Goal: Transaction & Acquisition: Purchase product/service

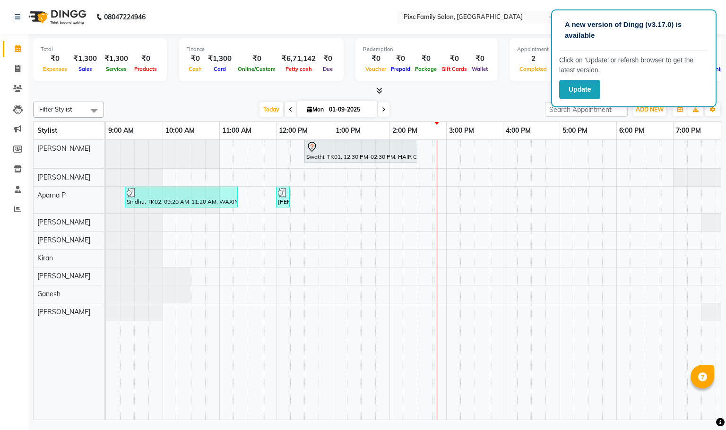
scroll to position [0, 66]
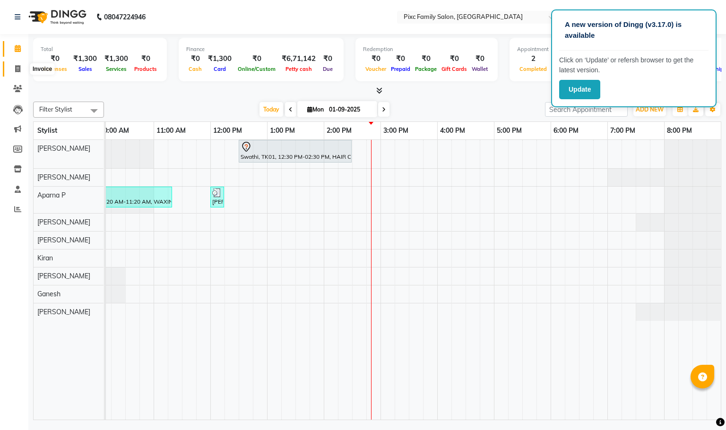
click at [16, 69] on icon at bounding box center [17, 68] width 5 height 7
select select "3509"
select select "service"
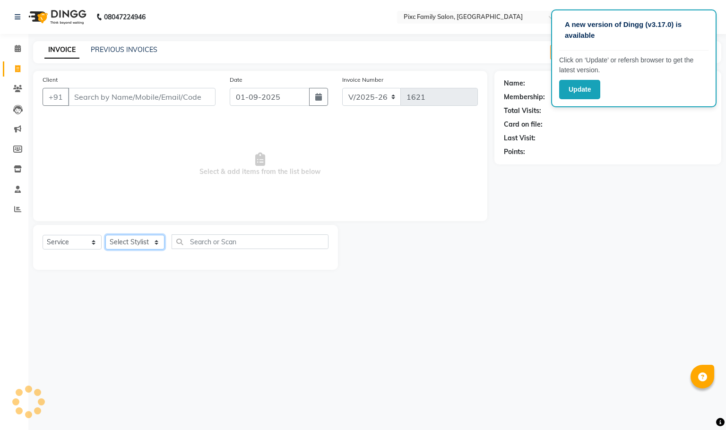
click at [142, 242] on select "Select Stylist" at bounding box center [134, 242] width 59 height 15
select select "16506"
click at [105, 235] on select "Select Stylist [PERSON_NAME] [PERSON_NAME] [PERSON_NAME] [PERSON_NAME] Kiran [P…" at bounding box center [134, 242] width 59 height 15
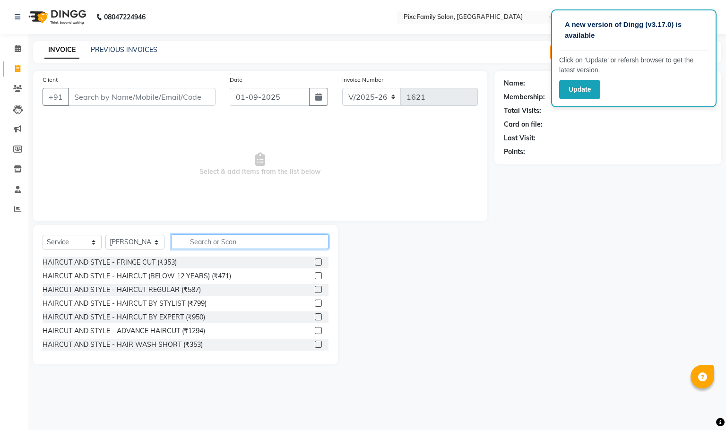
click at [245, 240] on input "text" at bounding box center [250, 241] width 157 height 15
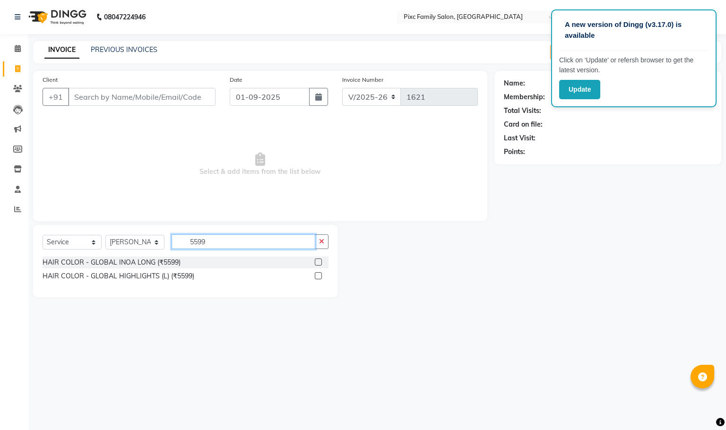
type input "5599"
click at [316, 262] on label at bounding box center [318, 262] width 7 height 7
click at [316, 262] on input "checkbox" at bounding box center [318, 263] width 6 height 6
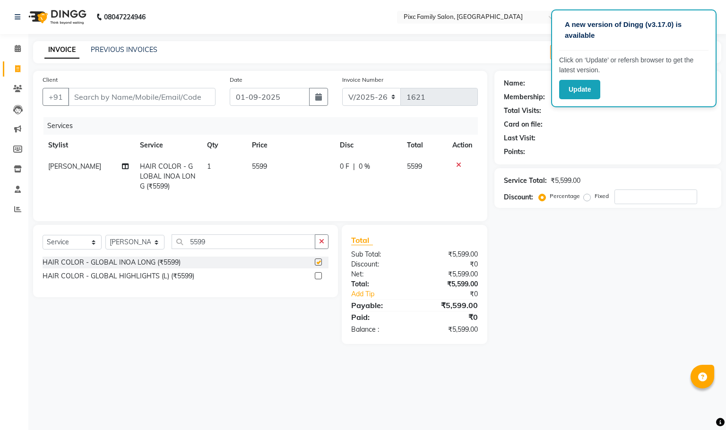
checkbox input "false"
click at [322, 244] on icon "button" at bounding box center [321, 241] width 5 height 7
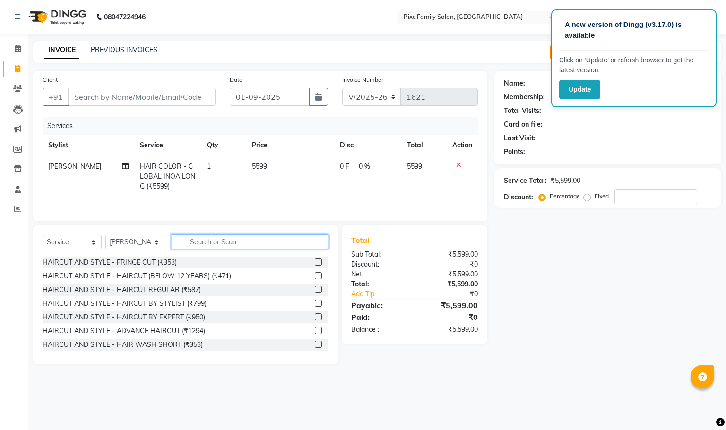
click at [299, 249] on input "text" at bounding box center [250, 241] width 157 height 15
click at [204, 247] on input "text" at bounding box center [250, 241] width 157 height 15
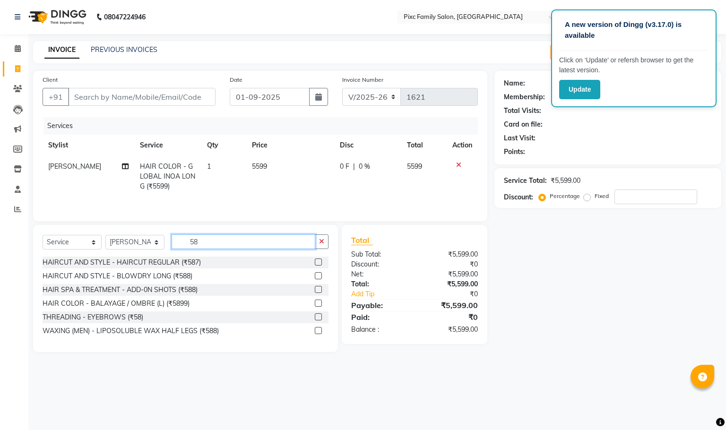
type input "5"
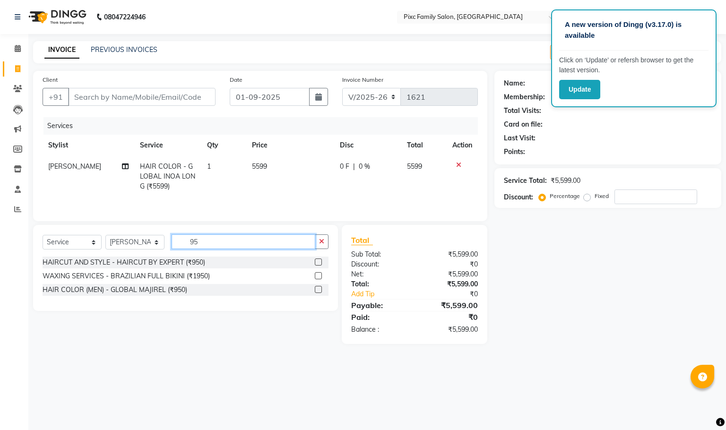
type input "9"
type input "587"
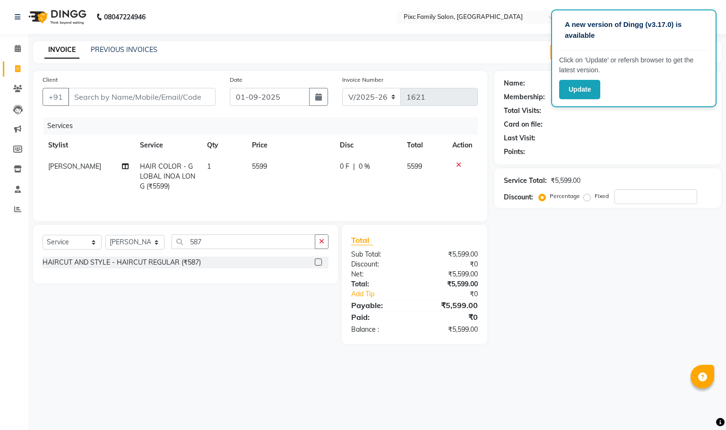
click at [318, 266] on label at bounding box center [318, 262] width 7 height 7
click at [318, 266] on input "checkbox" at bounding box center [318, 263] width 6 height 6
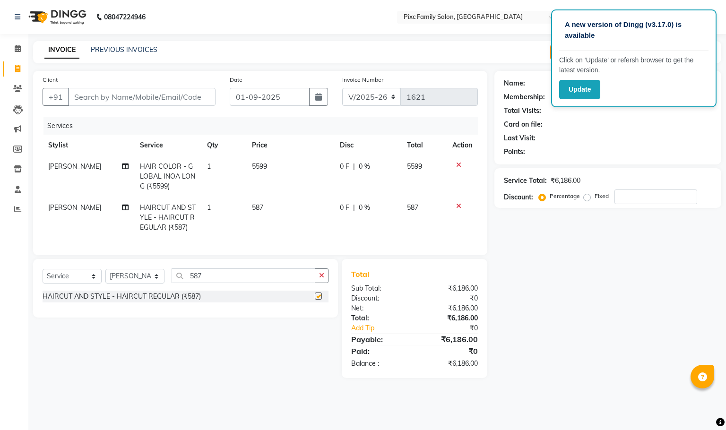
checkbox input "false"
click at [15, 51] on icon at bounding box center [18, 48] width 6 height 7
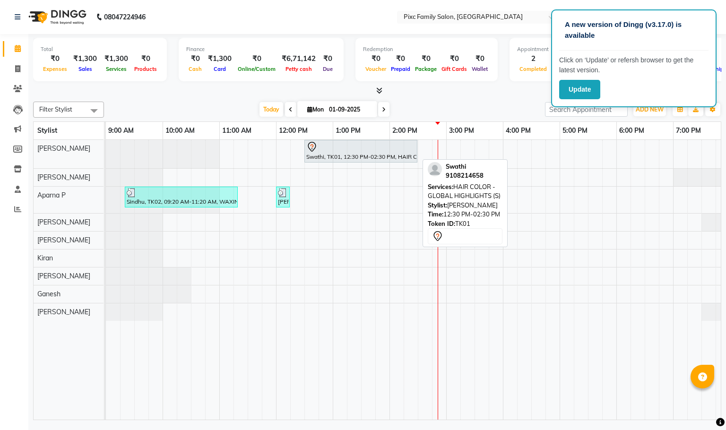
click at [372, 154] on div "Swathi, TK01, 12:30 PM-02:30 PM, HAIR COLOR - GLOBAL HIGHLIGHTS (S)" at bounding box center [360, 151] width 111 height 20
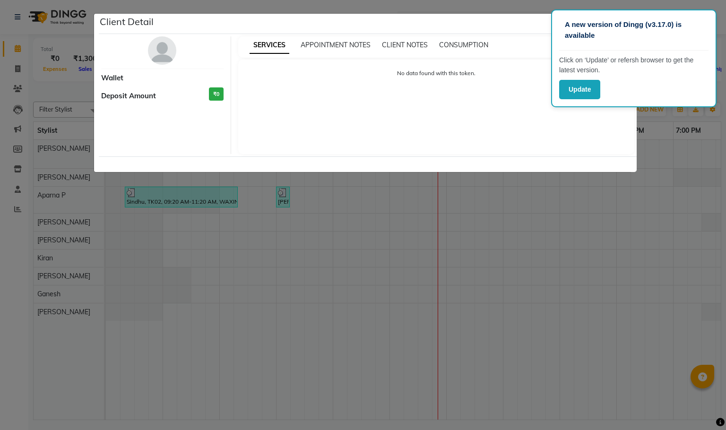
select select "7"
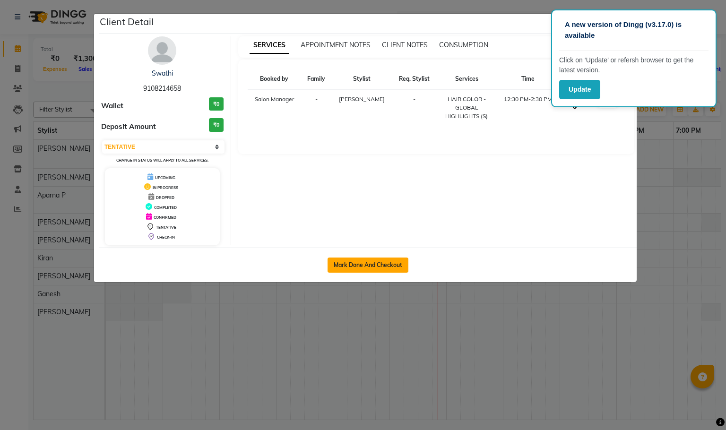
click at [376, 271] on button "Mark Done And Checkout" at bounding box center [368, 265] width 81 height 15
select select "3509"
select select "service"
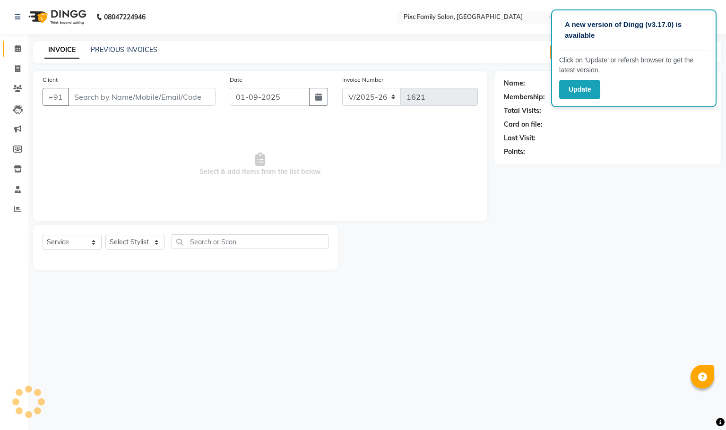
type input "9108214658"
select select "16506"
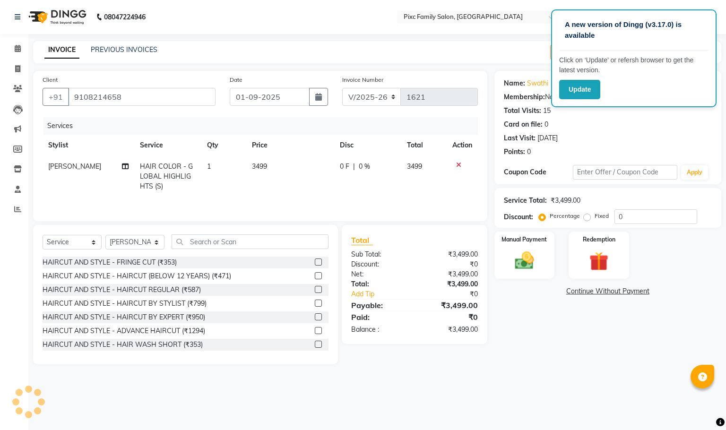
click at [459, 164] on icon at bounding box center [458, 165] width 5 height 7
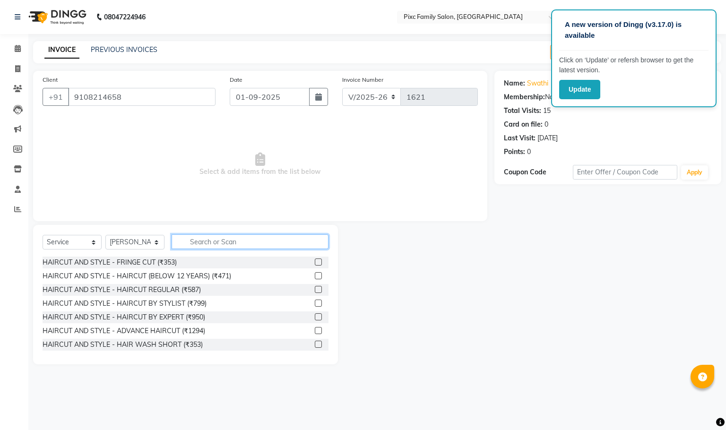
click at [241, 246] on input "text" at bounding box center [250, 241] width 157 height 15
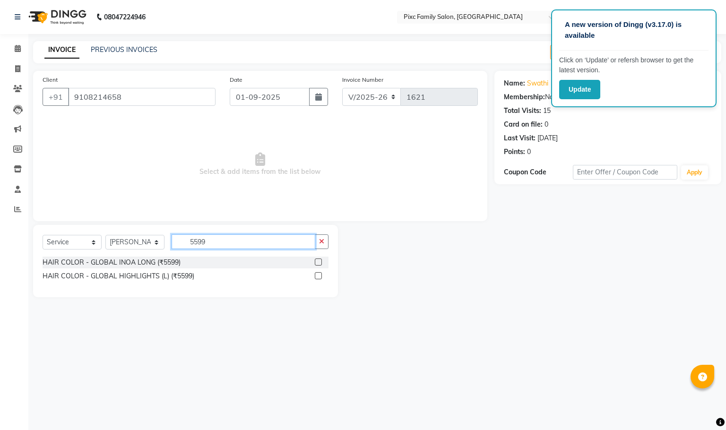
type input "5599"
click at [316, 264] on label at bounding box center [318, 262] width 7 height 7
click at [316, 264] on input "checkbox" at bounding box center [318, 263] width 6 height 6
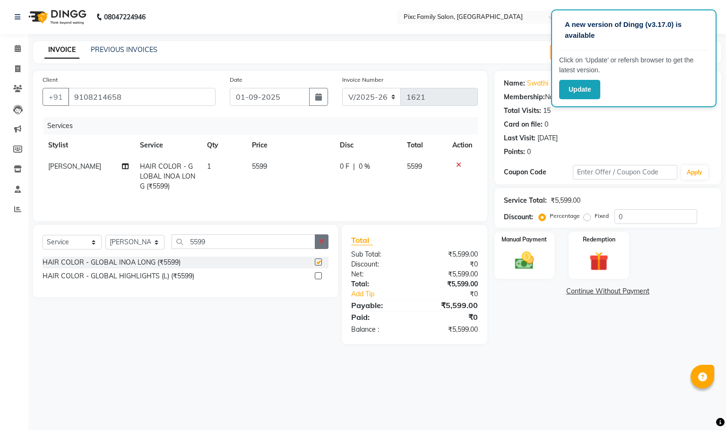
checkbox input "false"
click at [323, 249] on button "button" at bounding box center [322, 241] width 14 height 15
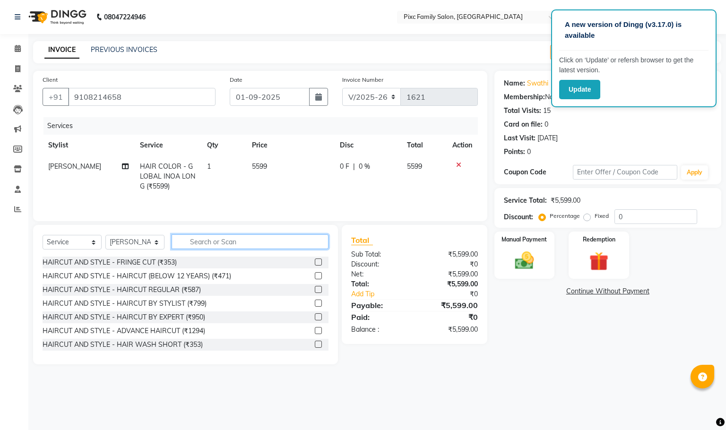
click at [279, 244] on input "text" at bounding box center [250, 241] width 157 height 15
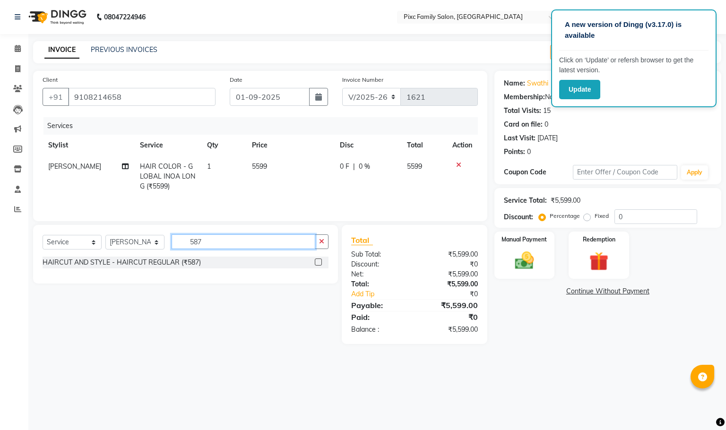
type input "587"
click at [318, 266] on label at bounding box center [318, 262] width 7 height 7
click at [318, 266] on input "checkbox" at bounding box center [318, 263] width 6 height 6
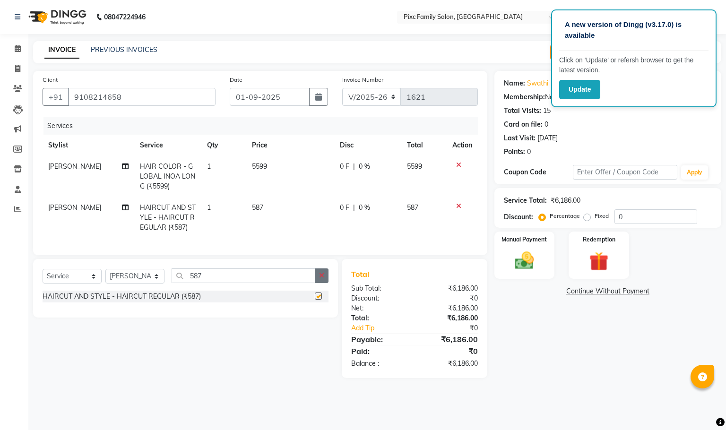
checkbox input "false"
click at [322, 283] on button "button" at bounding box center [322, 276] width 14 height 15
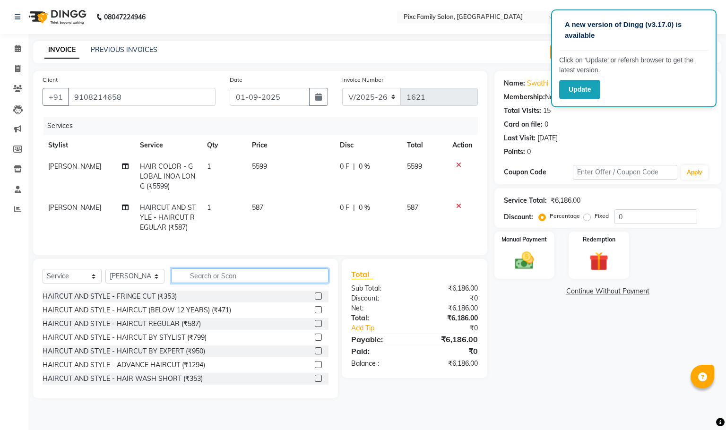
click at [309, 283] on input "text" at bounding box center [250, 276] width 157 height 15
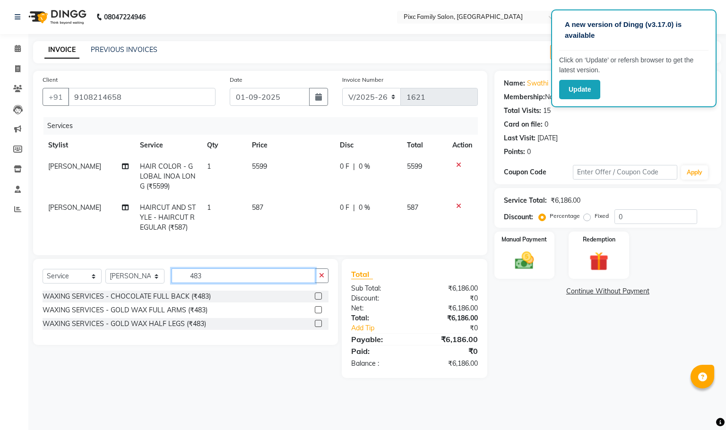
type input "483"
click at [316, 313] on label at bounding box center [318, 309] width 7 height 7
click at [316, 313] on input "checkbox" at bounding box center [318, 310] width 6 height 6
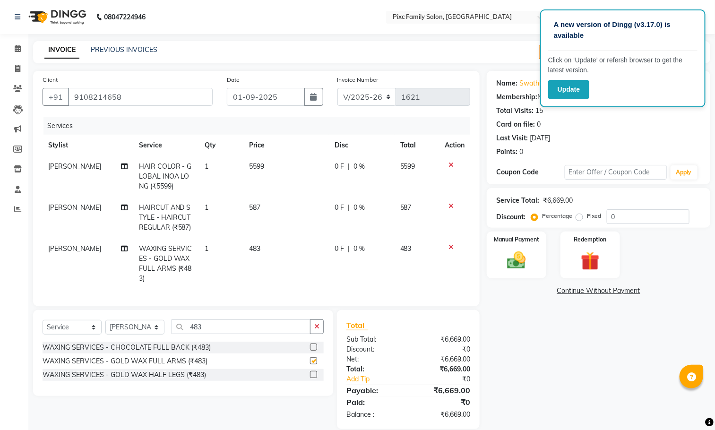
checkbox input "false"
click at [320, 334] on button "button" at bounding box center [317, 327] width 14 height 15
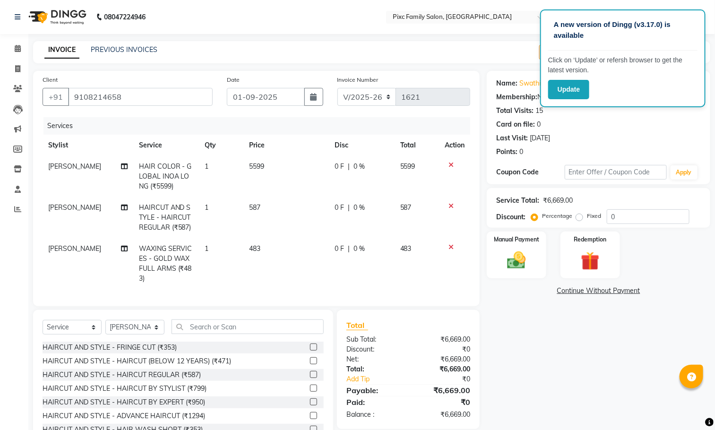
click at [352, 153] on th "Disc" at bounding box center [362, 145] width 66 height 21
click at [338, 166] on span "0 F" at bounding box center [339, 167] width 9 height 10
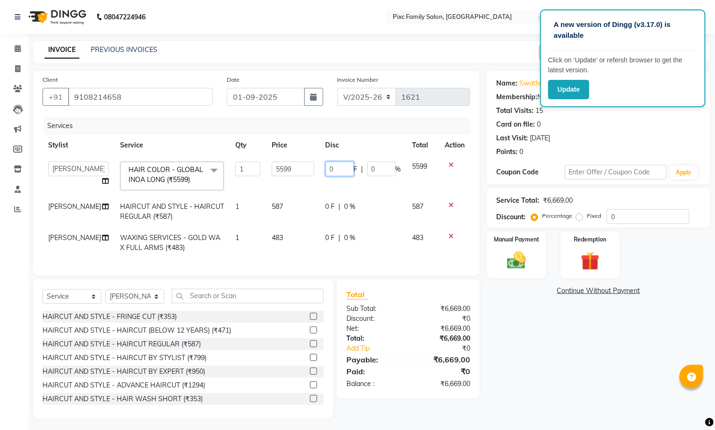
click at [338, 166] on input "0" at bounding box center [340, 169] width 28 height 15
type input "3999"
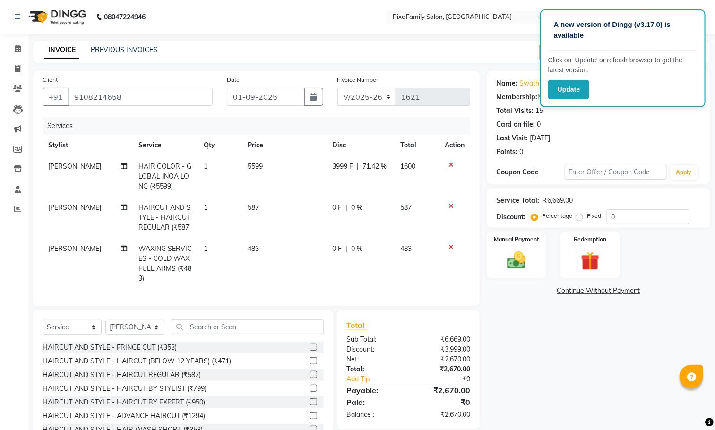
click at [361, 210] on div "0 F | 0 %" at bounding box center [360, 208] width 57 height 10
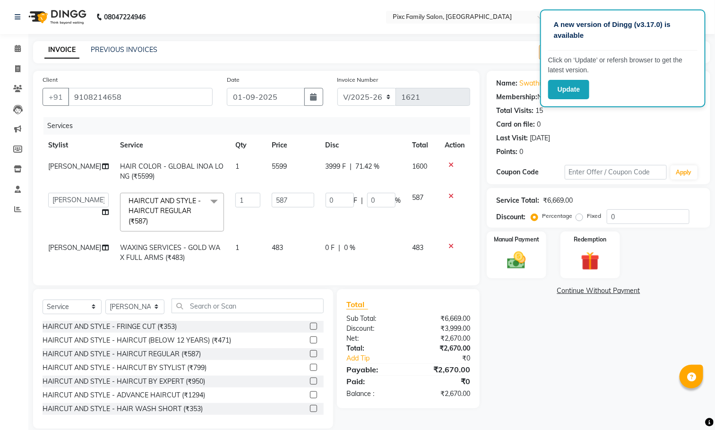
click at [338, 166] on span "3999 F" at bounding box center [336, 167] width 21 height 10
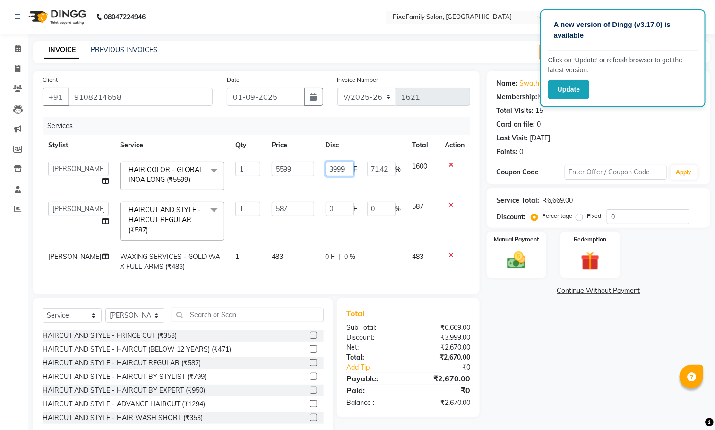
click at [344, 169] on input "3999" at bounding box center [340, 169] width 28 height 15
type input "3"
type input "1600"
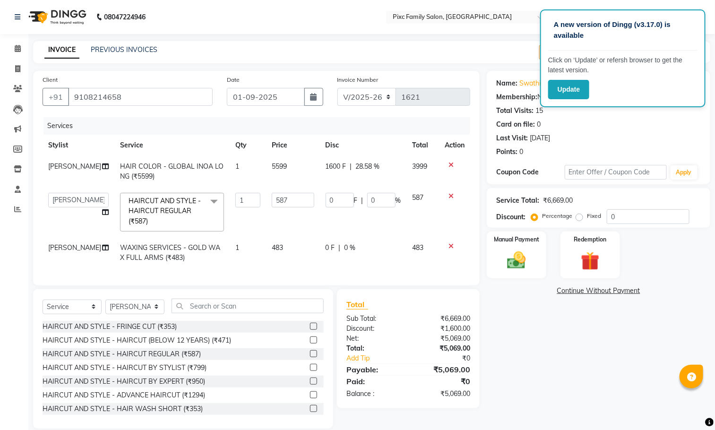
click at [349, 191] on tbody "Abid Haidar HAIR COLOR - GLOBAL INOA LONG (₹5599) 1 5599 1600 F | 28.58 % 3999 …" at bounding box center [257, 212] width 428 height 113
click at [335, 194] on input "0" at bounding box center [340, 200] width 28 height 15
click at [339, 202] on input "0" at bounding box center [340, 200] width 28 height 15
type input "499"
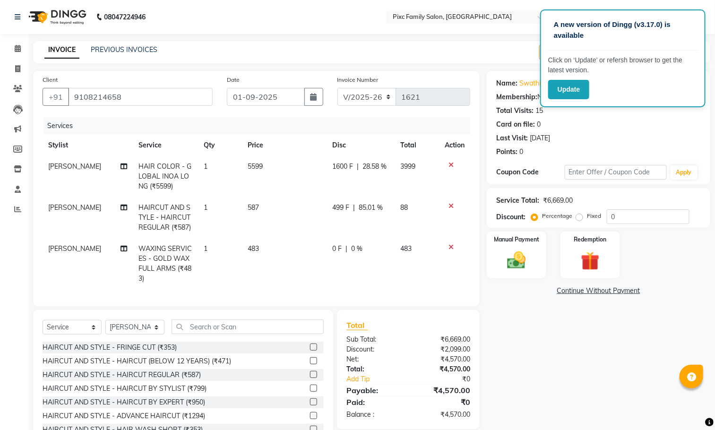
click at [353, 213] on td "499 F | 85.01 %" at bounding box center [361, 217] width 68 height 41
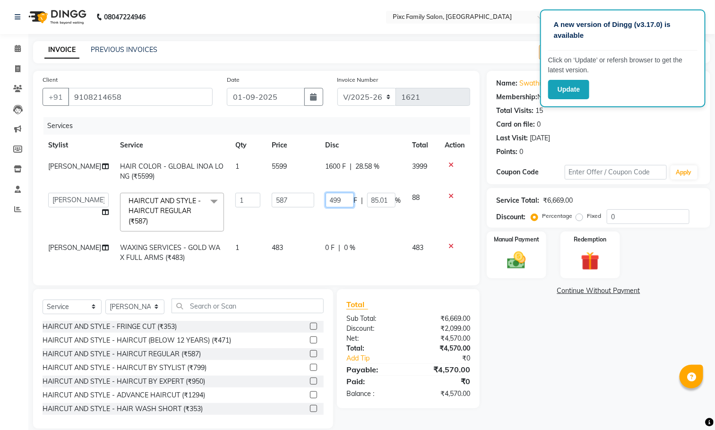
click at [344, 199] on input "499" at bounding box center [340, 200] width 28 height 15
type input "4"
type input "2"
type input "88"
click at [378, 233] on td "88 F | 85.01 %" at bounding box center [363, 212] width 87 height 50
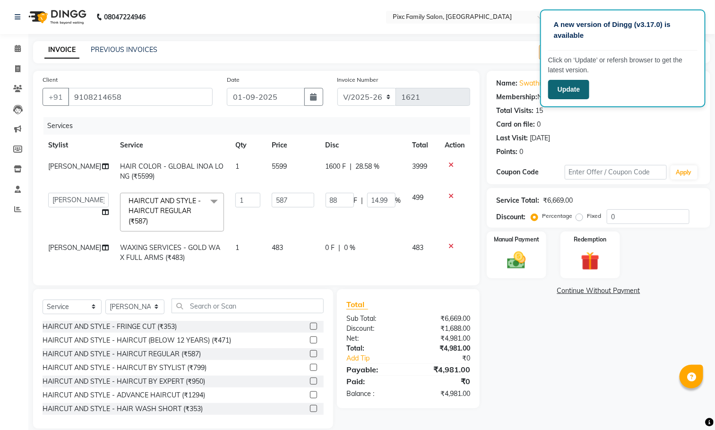
click at [569, 91] on button "Update" at bounding box center [568, 89] width 41 height 19
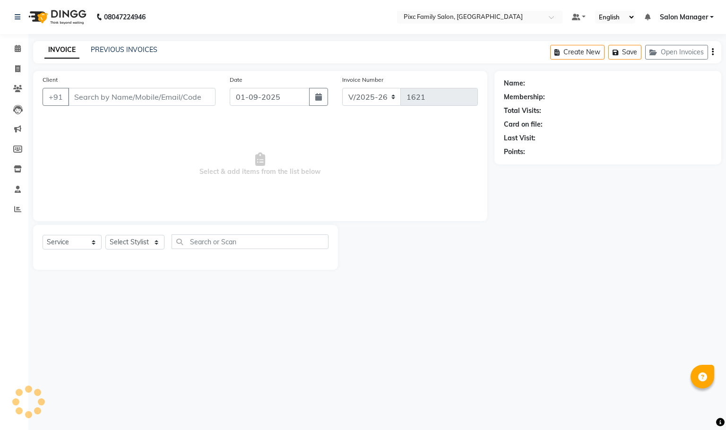
select select "3509"
select select "service"
type input "9108214658"
select select "16506"
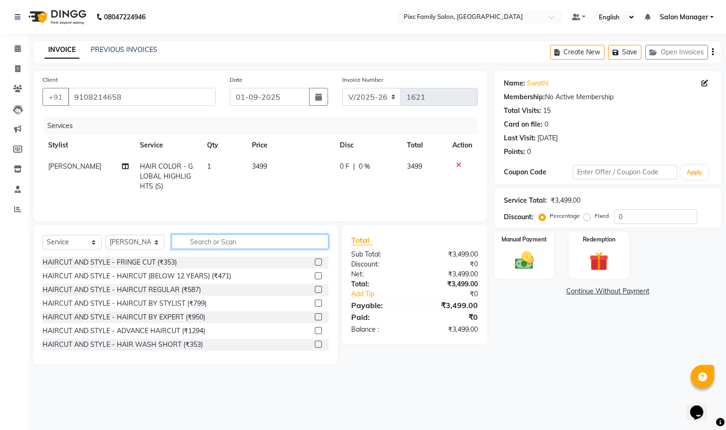
click at [233, 244] on input "text" at bounding box center [250, 241] width 157 height 15
type input "b"
type input "v"
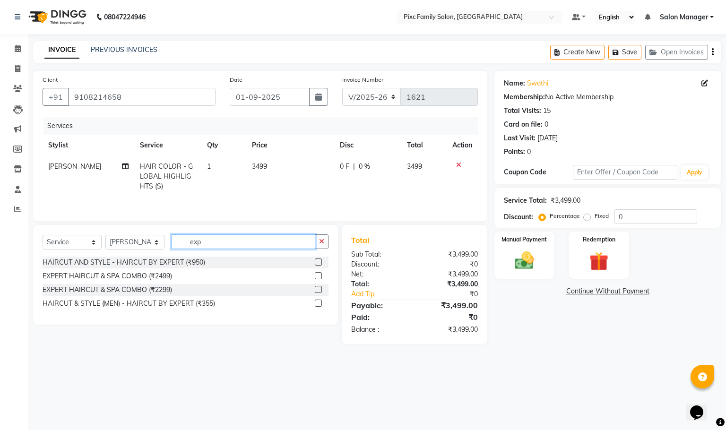
type input "exp"
click at [318, 264] on label at bounding box center [318, 262] width 7 height 7
click at [318, 264] on input "checkbox" at bounding box center [318, 263] width 6 height 6
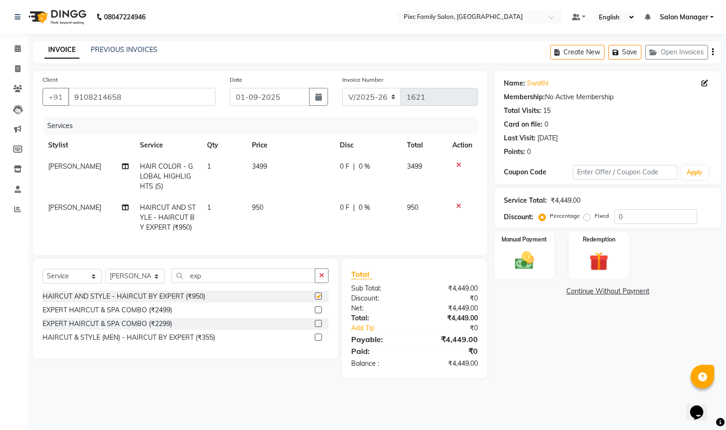
checkbox input "false"
click at [274, 205] on td "950" at bounding box center [290, 217] width 88 height 41
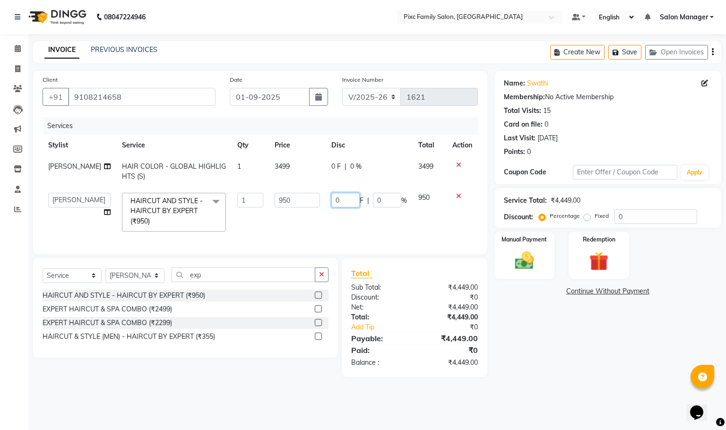
click at [343, 201] on input "0" at bounding box center [345, 200] width 28 height 15
type input "450"
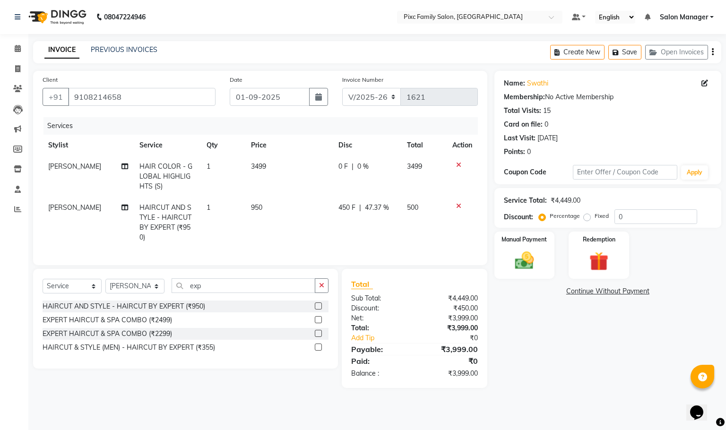
click at [235, 274] on div "Select Service Product Membership Package Voucher Prepaid Gift Card Select Styl…" at bounding box center [185, 319] width 305 height 100
click at [228, 293] on div "exp" at bounding box center [250, 285] width 156 height 15
click at [65, 213] on td "[PERSON_NAME]" at bounding box center [88, 222] width 91 height 51
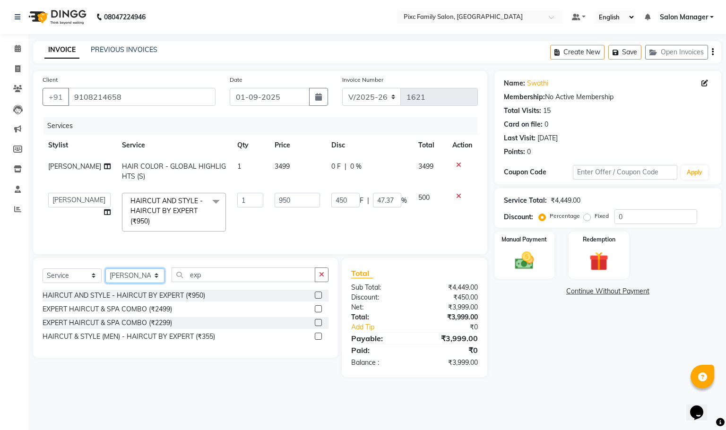
click at [130, 281] on select "Select Stylist [PERSON_NAME] [PERSON_NAME] [PERSON_NAME] [PERSON_NAME] Kiran [P…" at bounding box center [134, 276] width 59 height 15
select select "52979"
click at [105, 279] on select "Select Stylist [PERSON_NAME] [PERSON_NAME] [PERSON_NAME] [PERSON_NAME] Kiran [P…" at bounding box center [134, 276] width 59 height 15
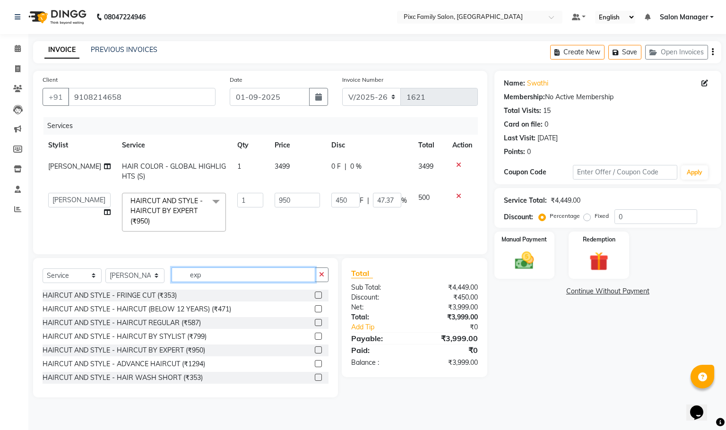
click at [245, 282] on input "exp" at bounding box center [244, 275] width 144 height 15
type input "e"
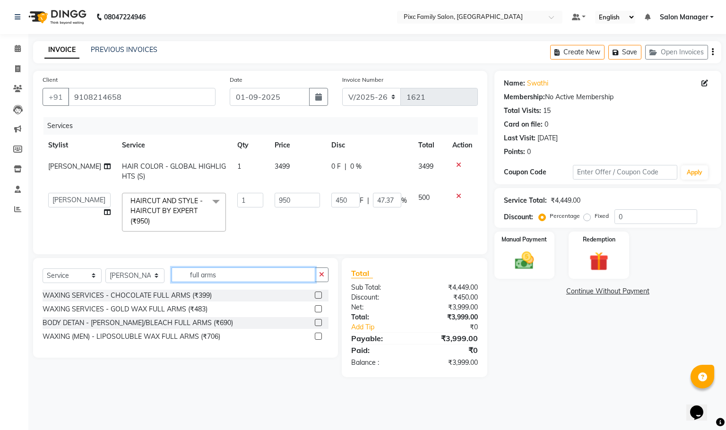
type input "full arms"
click at [320, 312] on label at bounding box center [318, 308] width 7 height 7
click at [320, 312] on input "checkbox" at bounding box center [318, 309] width 6 height 6
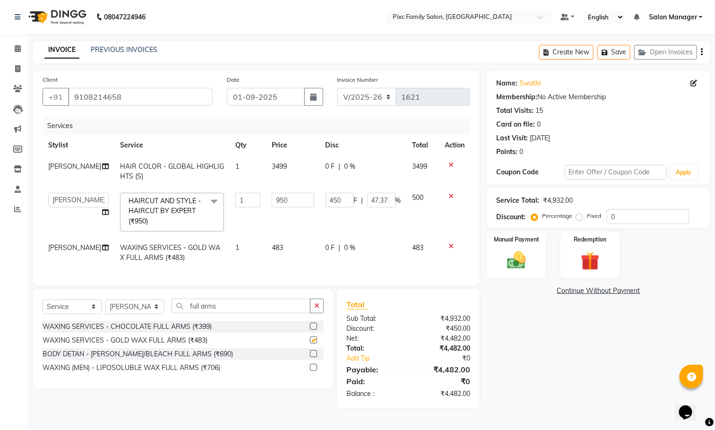
checkbox input "false"
click at [368, 218] on td "450 F | 47.37 %" at bounding box center [363, 212] width 87 height 50
click at [340, 196] on input "450" at bounding box center [340, 200] width 28 height 15
type input "451"
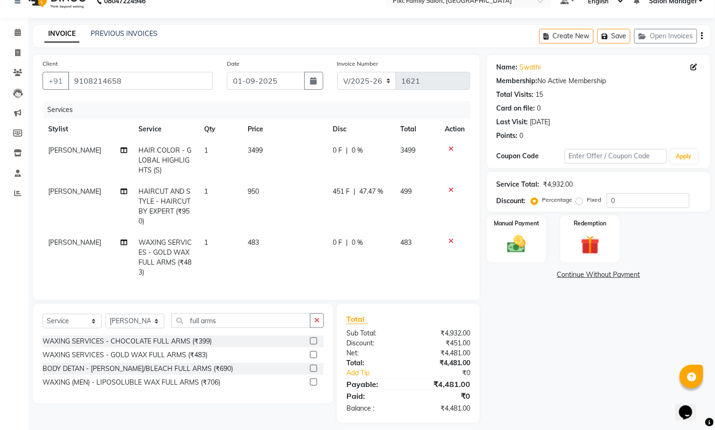
scroll to position [0, 0]
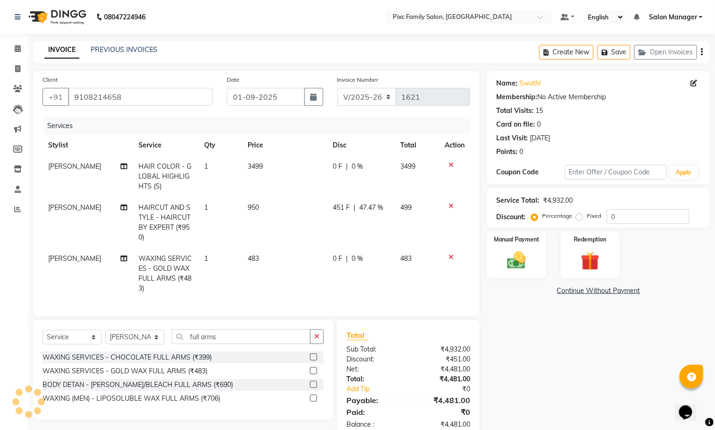
click at [356, 201] on td "451 F | 47.47 %" at bounding box center [361, 222] width 68 height 51
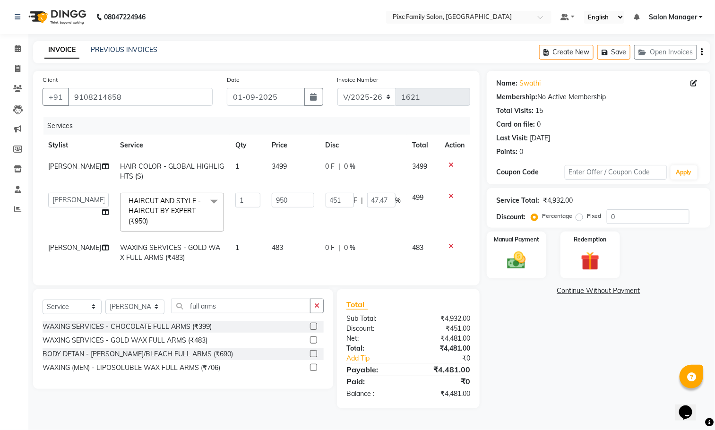
scroll to position [3, 0]
click at [450, 193] on icon at bounding box center [451, 196] width 5 height 7
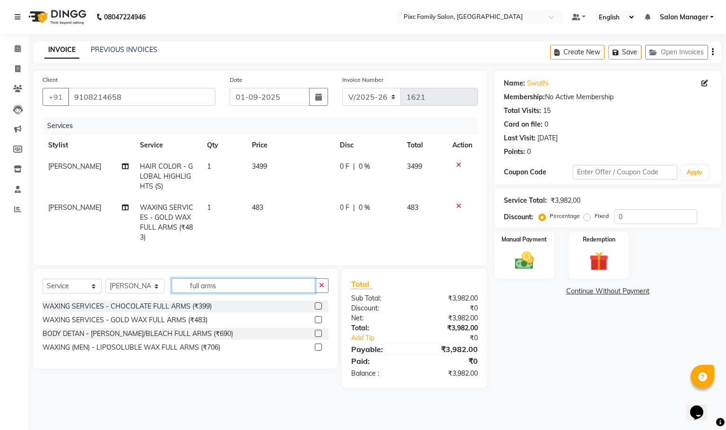
click at [232, 290] on input "full arms" at bounding box center [244, 285] width 144 height 15
type input "f"
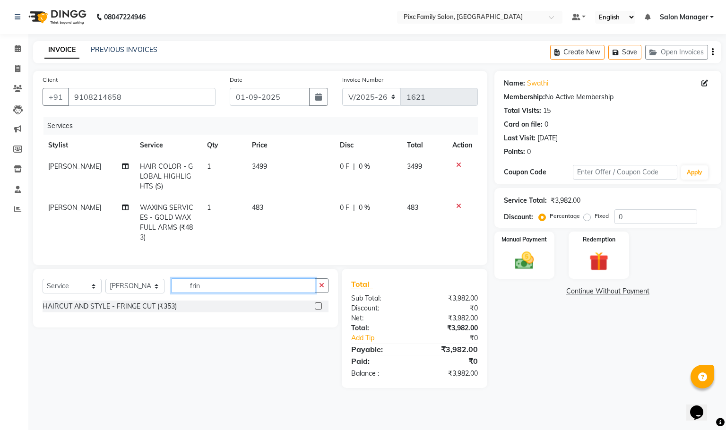
type input "frin"
click at [318, 305] on label at bounding box center [318, 306] width 7 height 7
click at [318, 305] on input "checkbox" at bounding box center [318, 306] width 6 height 6
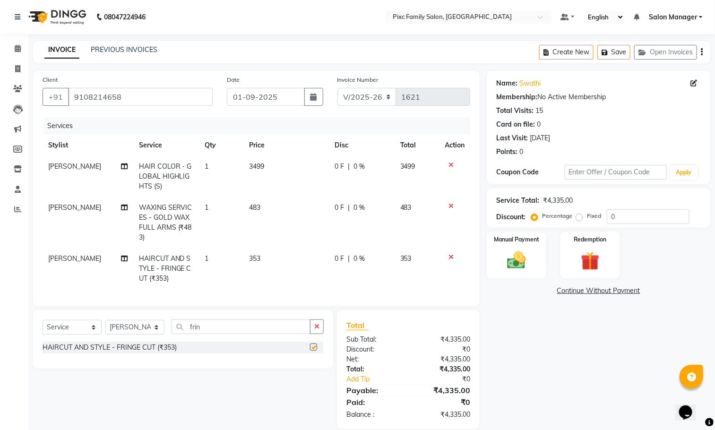
checkbox input "false"
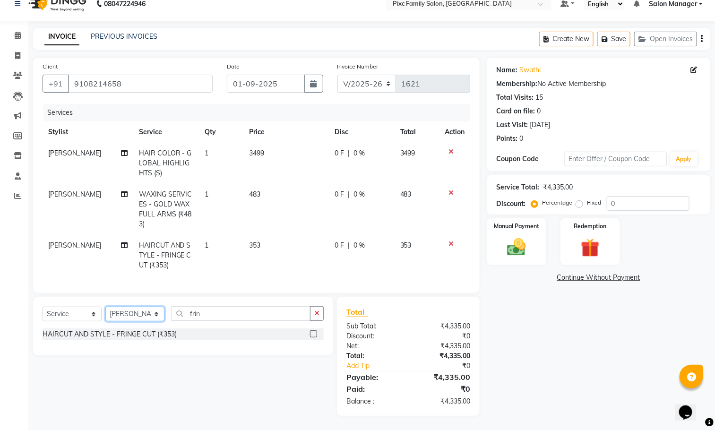
click at [119, 315] on select "Select Stylist [PERSON_NAME] [PERSON_NAME] [PERSON_NAME] [PERSON_NAME] Kiran [P…" at bounding box center [134, 314] width 59 height 15
click at [79, 313] on select "Select Service Product Membership Package Voucher Prepaid Gift Card" at bounding box center [72, 314] width 59 height 15
select select "product"
click at [43, 307] on select "Select Service Product Membership Package Voucher Prepaid Gift Card" at bounding box center [72, 314] width 59 height 15
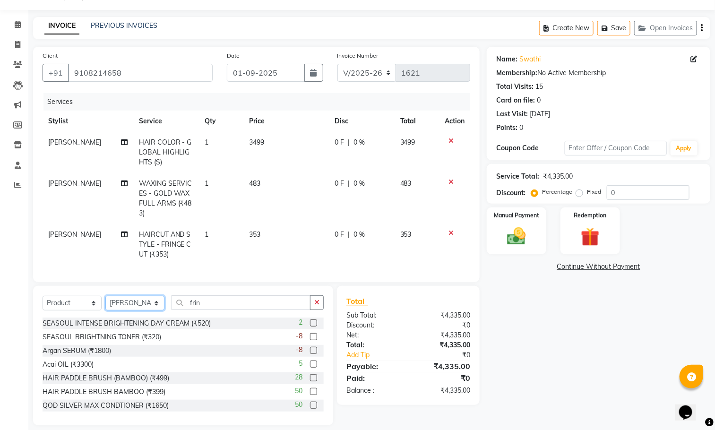
click at [131, 311] on select "Select Stylist [PERSON_NAME] [PERSON_NAME] [PERSON_NAME] [PERSON_NAME] Kiran [P…" at bounding box center [134, 303] width 59 height 15
select select "16506"
click at [105, 307] on select "Select Stylist [PERSON_NAME] [PERSON_NAME] [PERSON_NAME] [PERSON_NAME] Kiran [P…" at bounding box center [134, 303] width 59 height 15
click at [245, 310] on input "frin" at bounding box center [241, 302] width 139 height 15
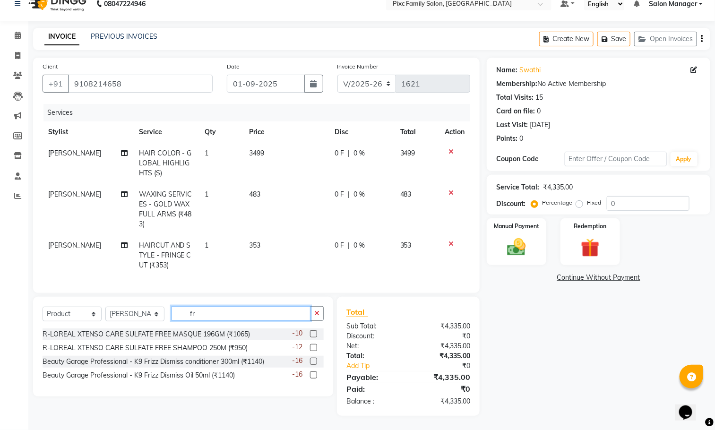
type input "f"
type input "bio"
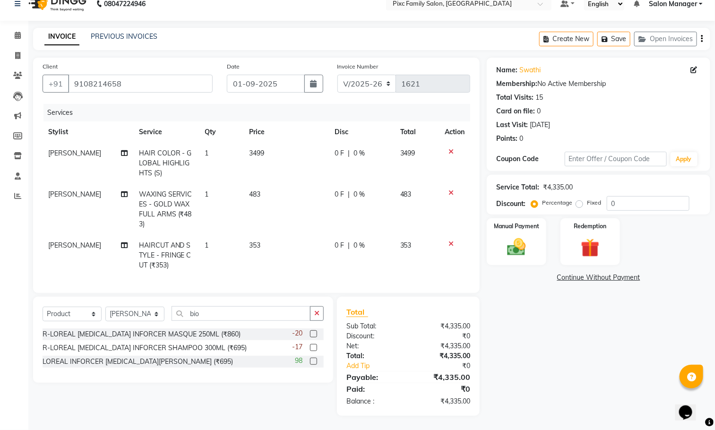
click at [313, 335] on label at bounding box center [313, 333] width 7 height 7
click at [313, 335] on input "checkbox" at bounding box center [313, 334] width 6 height 6
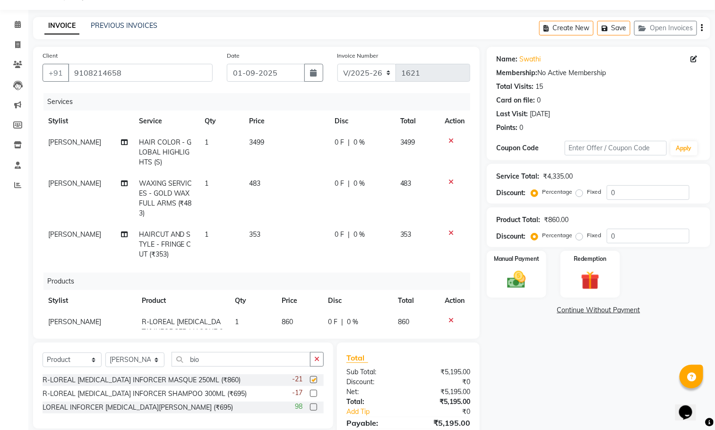
checkbox input "false"
click at [218, 357] on input "bio" at bounding box center [241, 359] width 139 height 15
type input "b"
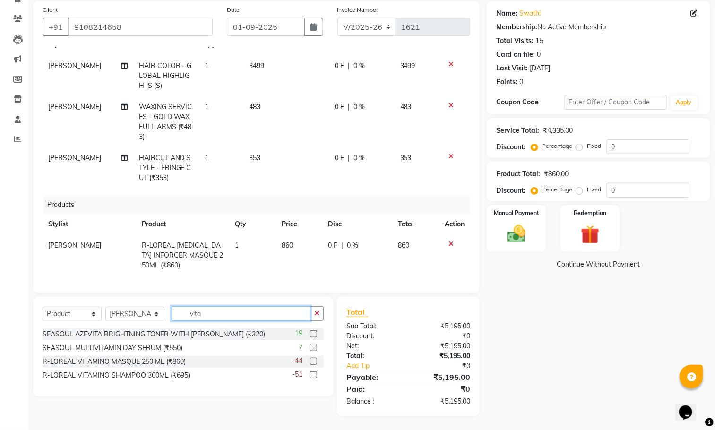
scroll to position [41, 0]
type input "vita"
click at [286, 239] on td "860" at bounding box center [299, 255] width 47 height 41
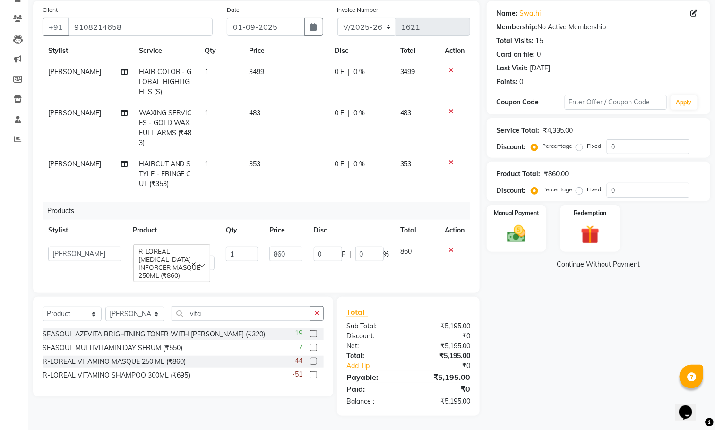
click at [295, 241] on td "860" at bounding box center [286, 258] width 44 height 35
click at [287, 247] on input "860" at bounding box center [285, 254] width 33 height 15
type input "8"
type input "990"
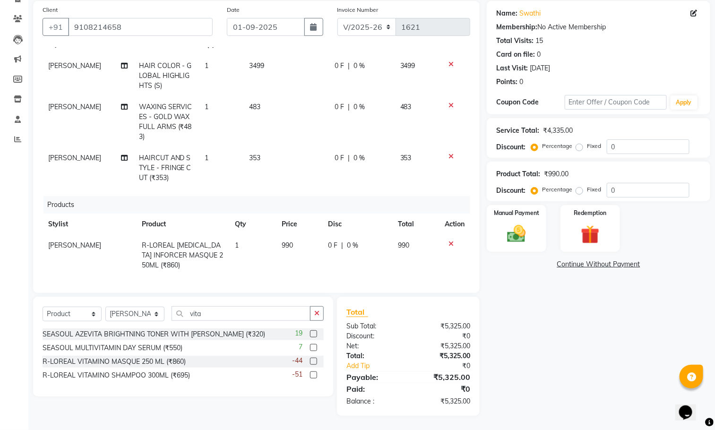
click at [626, 346] on div "Name: Swathi Membership: No Active Membership Total Visits: 15 Card on file: 0 …" at bounding box center [602, 208] width 231 height 415
click at [526, 207] on div "Manual Payment" at bounding box center [517, 228] width 62 height 49
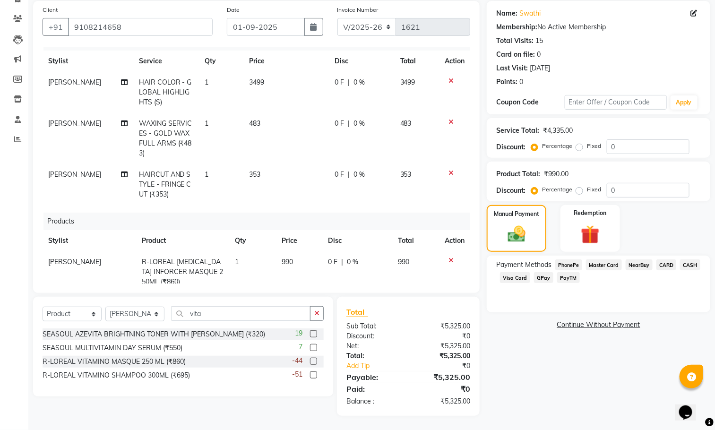
scroll to position [0, 0]
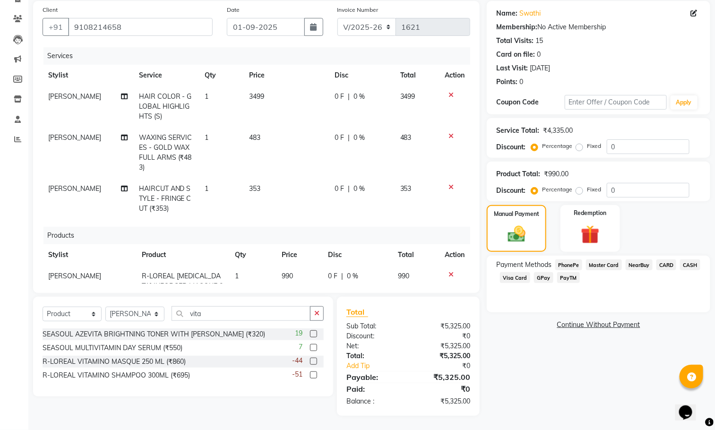
click at [395, 105] on td "3499" at bounding box center [417, 106] width 45 height 41
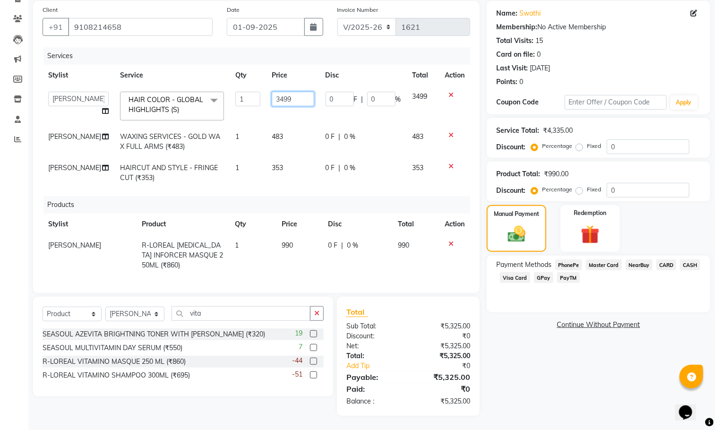
click at [286, 102] on input "3499" at bounding box center [293, 99] width 42 height 15
type input "3999"
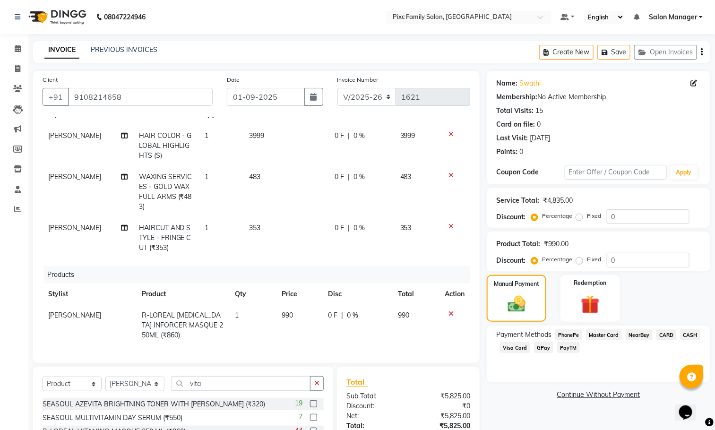
scroll to position [70, 0]
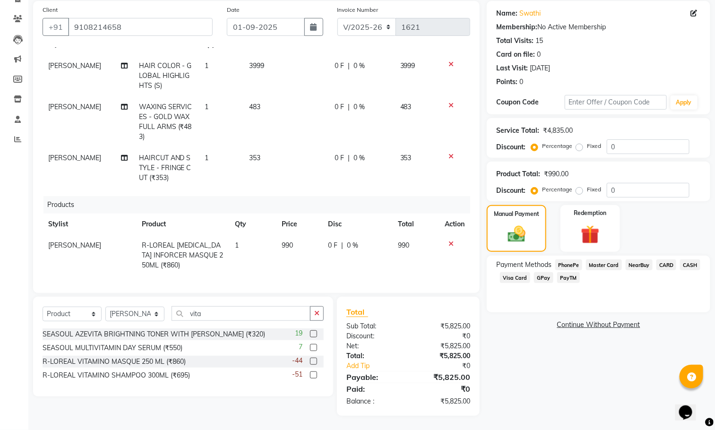
click at [668, 268] on span "CARD" at bounding box center [667, 265] width 20 height 11
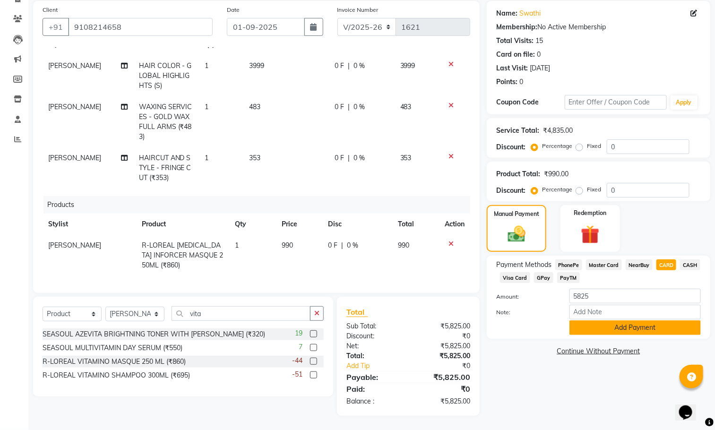
click at [637, 325] on button "Add Payment" at bounding box center [635, 328] width 131 height 15
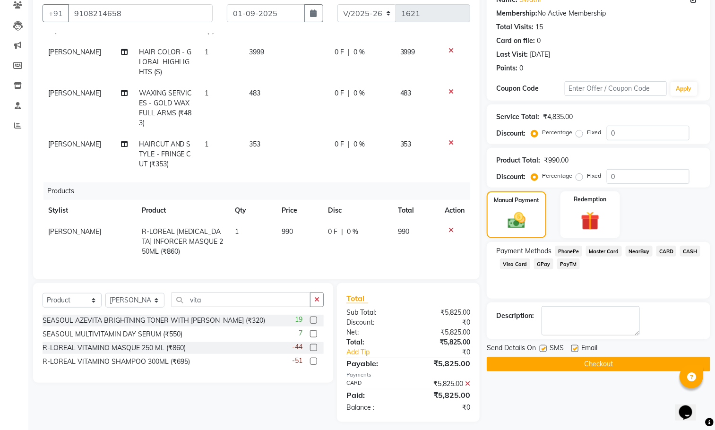
scroll to position [90, 0]
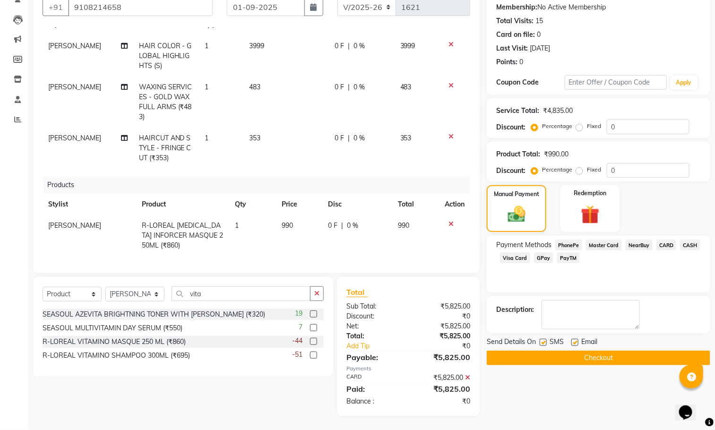
click at [634, 362] on button "Checkout" at bounding box center [599, 358] width 224 height 15
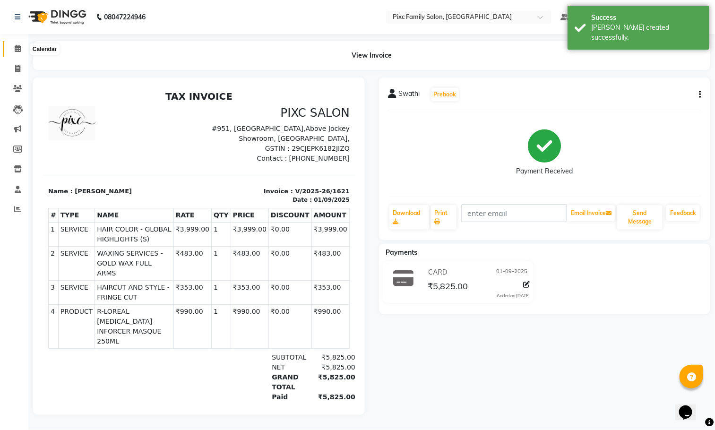
click at [17, 48] on icon at bounding box center [18, 48] width 6 height 7
